Goal: Check status: Check status

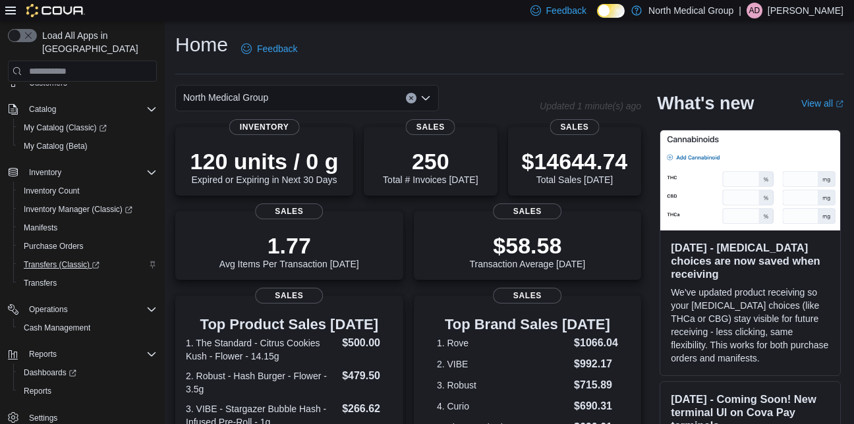
scroll to position [44, 0]
click at [38, 386] on span "Reports" at bounding box center [38, 391] width 28 height 11
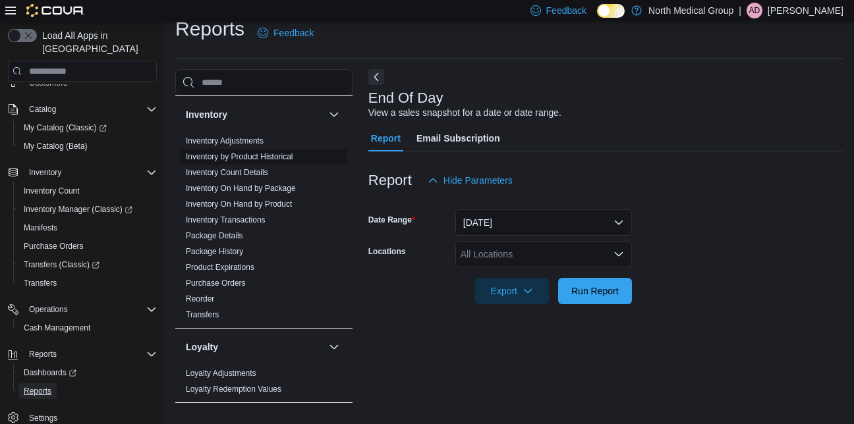
scroll to position [151, 0]
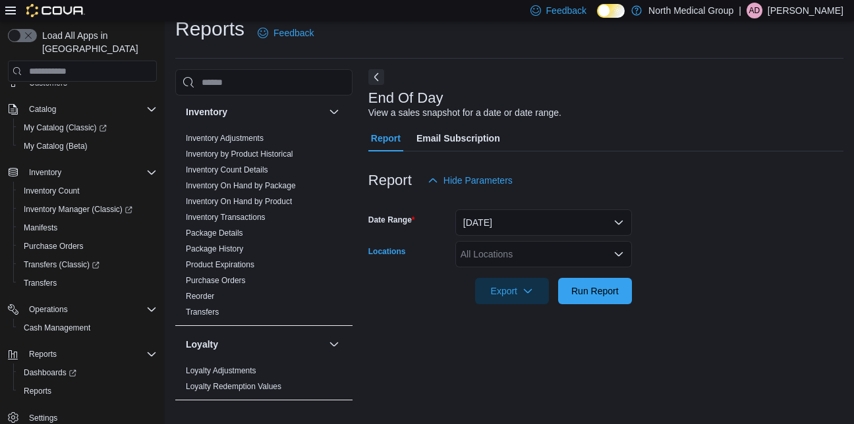
click at [494, 246] on div "All Locations" at bounding box center [543, 254] width 177 height 26
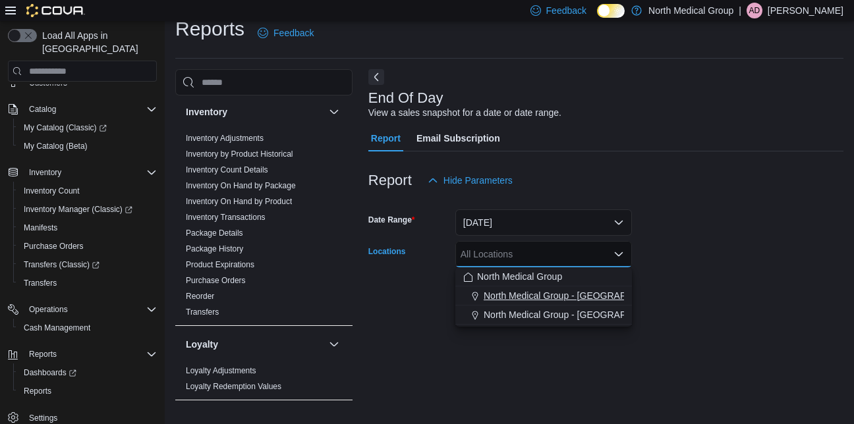
click at [516, 297] on span "North Medical Group - Hillsboro" at bounding box center [578, 295] width 189 height 13
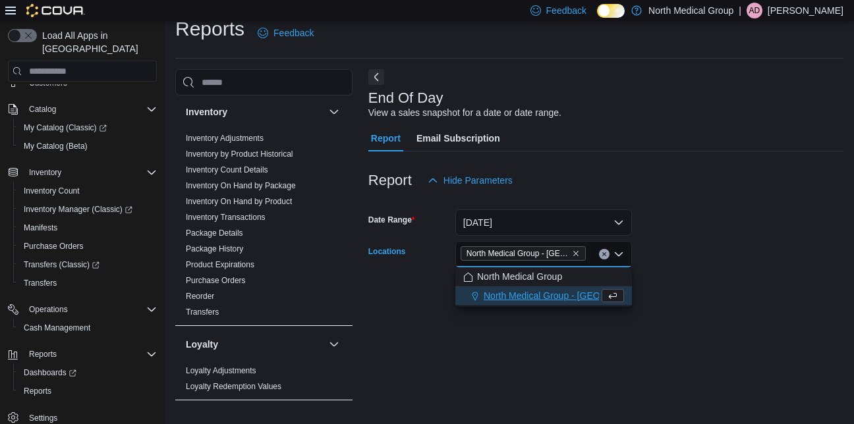
click at [661, 291] on form "Date Range Today Locations North Medical Group - Hillsboro Combo box. Selected.…" at bounding box center [605, 249] width 475 height 111
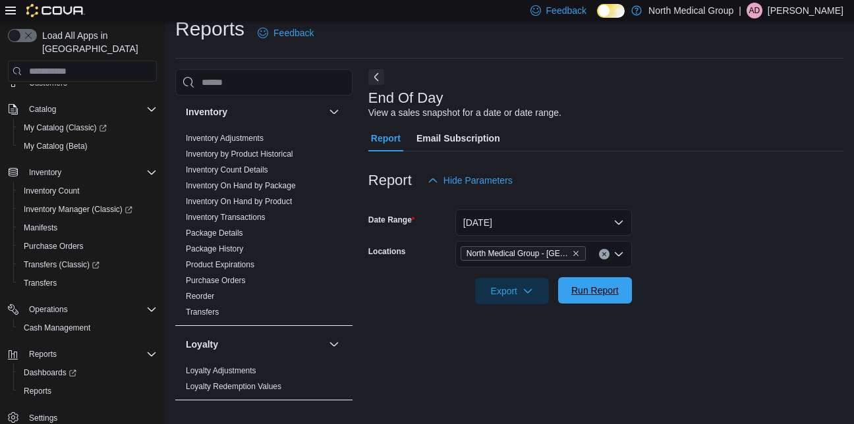
click at [603, 285] on span "Run Report" at bounding box center [594, 290] width 47 height 13
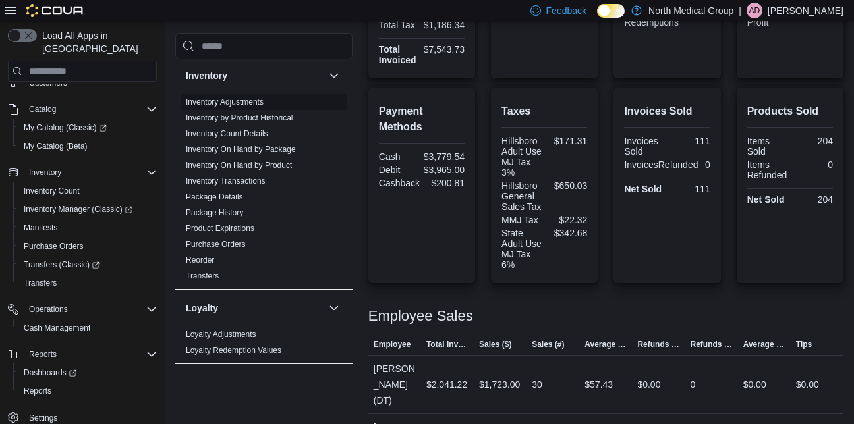
scroll to position [400, 0]
